Goal: Complete application form

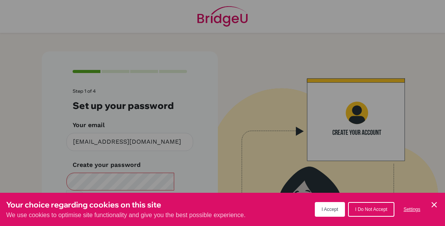
click at [320, 216] on button "I Accept" at bounding box center [329, 209] width 30 height 15
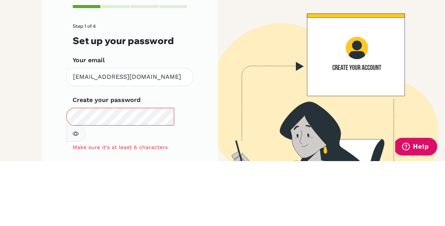
click at [205, 172] on div "Step 1 of 4 Set up your password Your email [EMAIL_ADDRESS][DOMAIN_NAME] Invali…" at bounding box center [130, 175] width 176 height 248
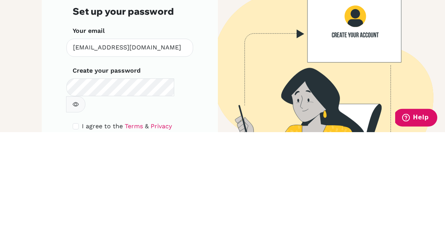
click at [213, 151] on div "Step 1 of 4 Set up your password Your email [EMAIL_ADDRESS][DOMAIN_NAME] Invali…" at bounding box center [130, 170] width 176 height 238
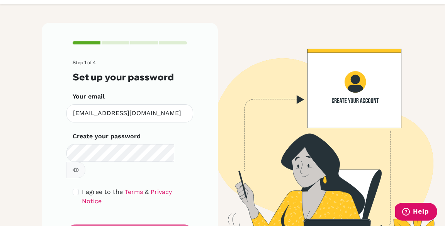
scroll to position [28, 0]
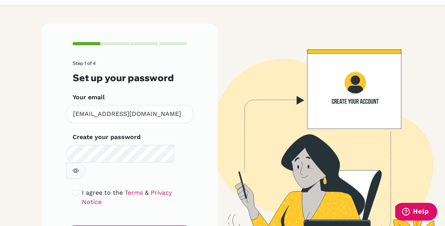
click at [182, 210] on form "Step 1 of 4 Set up your password Your email [EMAIL_ADDRESS][DOMAIN_NAME] Invali…" at bounding box center [130, 152] width 114 height 183
click at [177, 218] on form "Step 1 of 4 Set up your password Your email [EMAIL_ADDRESS][DOMAIN_NAME] Invali…" at bounding box center [130, 152] width 114 height 183
click at [148, 215] on form "Step 1 of 4 Set up your password Your email [EMAIL_ADDRESS][DOMAIN_NAME] Invali…" at bounding box center [130, 152] width 114 height 183
click at [178, 216] on form "Step 1 of 4 Set up your password Your email [EMAIL_ADDRESS][DOMAIN_NAME] Invali…" at bounding box center [130, 152] width 114 height 183
click at [181, 216] on form "Step 1 of 4 Set up your password Your email [EMAIL_ADDRESS][DOMAIN_NAME] Invali…" at bounding box center [130, 152] width 114 height 183
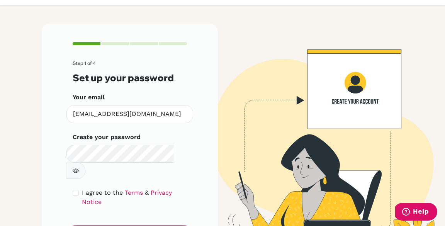
scroll to position [29, 0]
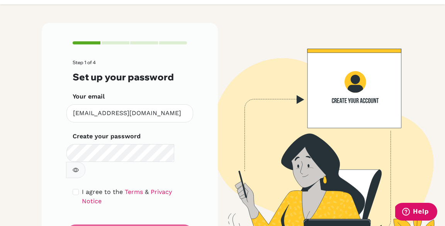
click at [161, 188] on link "Privacy Notice" at bounding box center [127, 196] width 90 height 17
click at [83, 188] on link "Privacy Notice" at bounding box center [127, 196] width 90 height 17
click at [73, 166] on form "Step 1 of 4 Set up your password Your email [EMAIL_ADDRESS][DOMAIN_NAME] Invali…" at bounding box center [130, 151] width 114 height 183
click at [73, 189] on input "checkbox" at bounding box center [76, 192] width 6 height 6
checkbox input "true"
